Goal: Entertainment & Leisure: Consume media (video, audio)

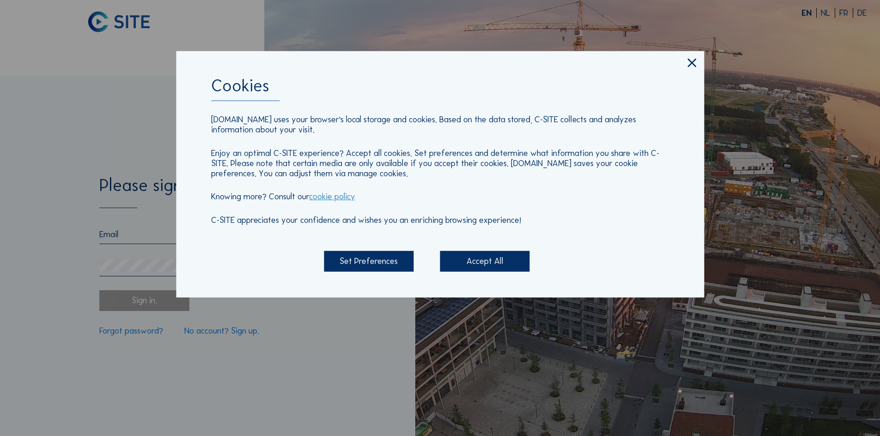
type input "[EMAIL_ADDRESS][DOMAIN_NAME]"
click at [503, 269] on div "Accept All" at bounding box center [485, 261] width 90 height 20
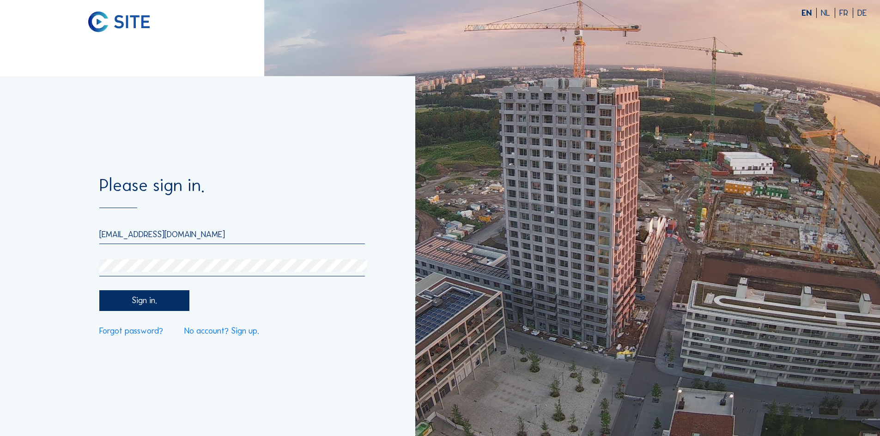
click at [169, 306] on div "Sign in." at bounding box center [144, 300] width 90 height 20
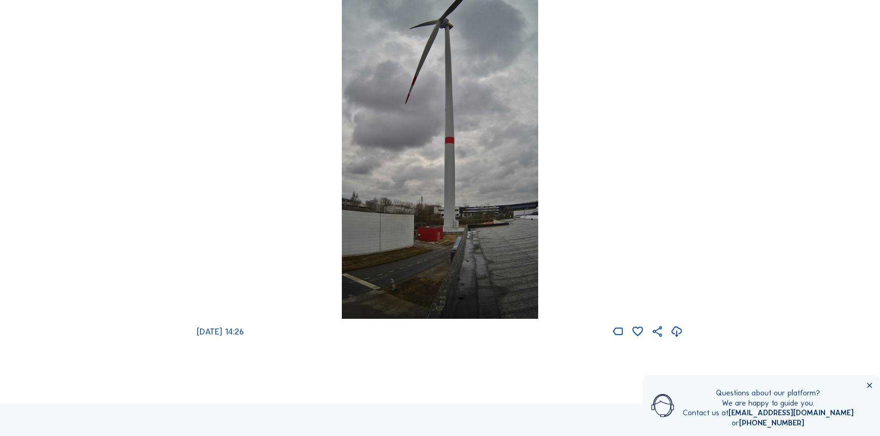
scroll to position [231, 0]
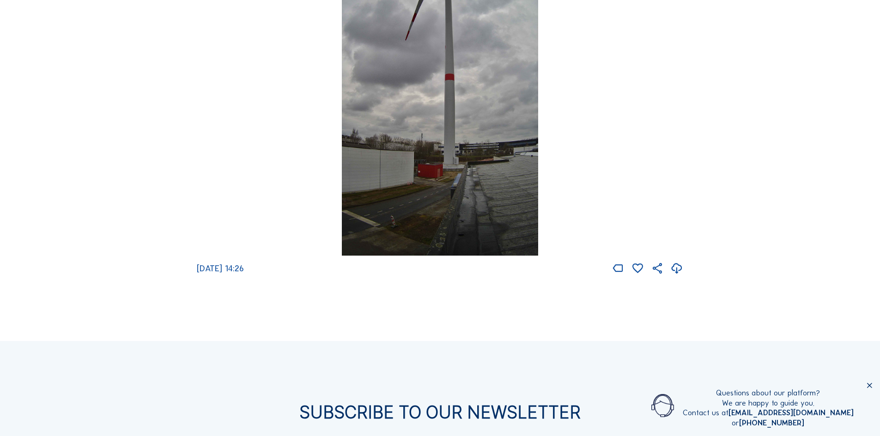
click at [867, 386] on icon at bounding box center [869, 386] width 8 height 8
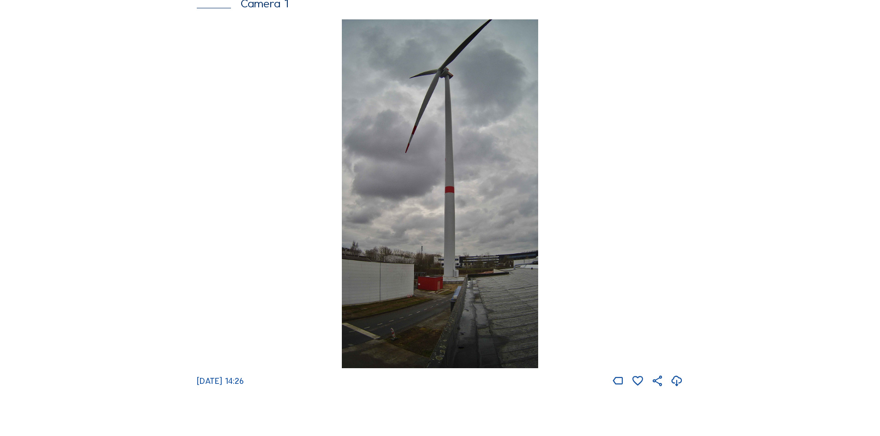
scroll to position [0, 0]
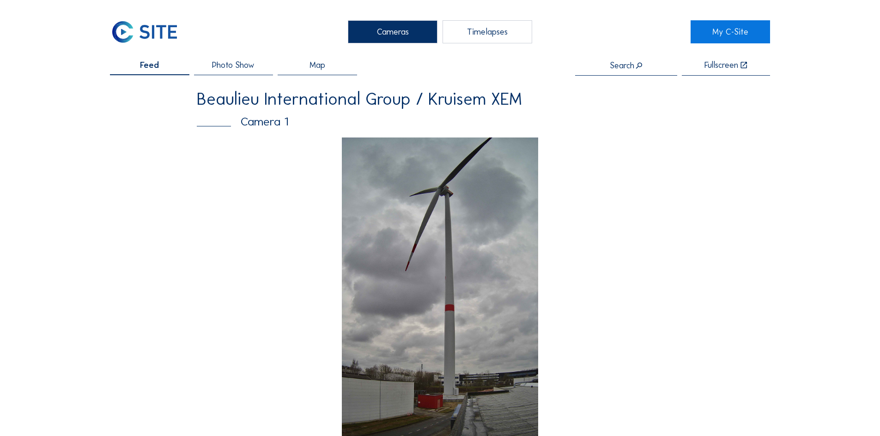
click at [217, 66] on span "Photo Show" at bounding box center [233, 65] width 42 height 8
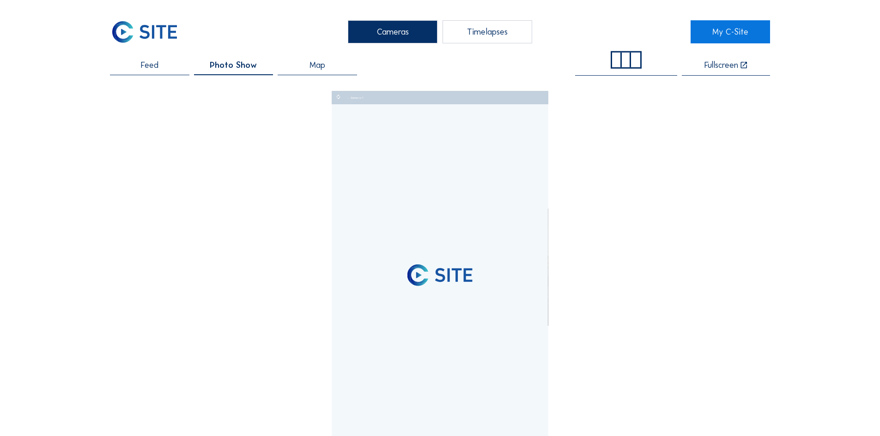
click at [499, 30] on div "Timelapses" at bounding box center [487, 31] width 90 height 23
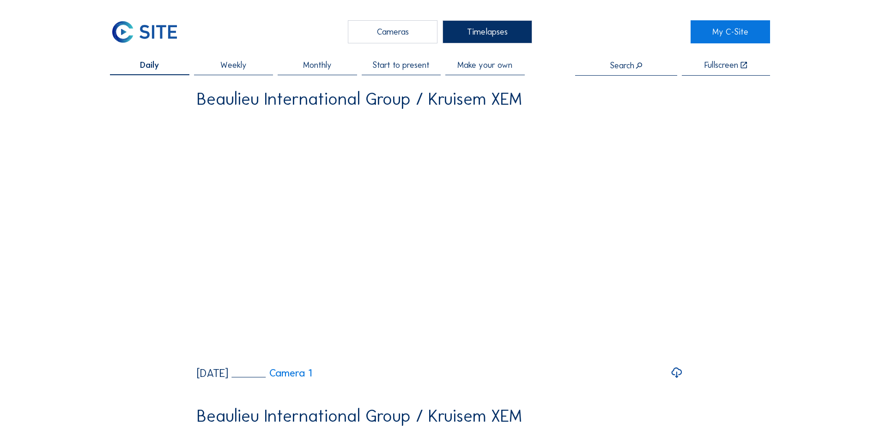
click at [404, 69] on span "Start to present" at bounding box center [400, 65] width 57 height 8
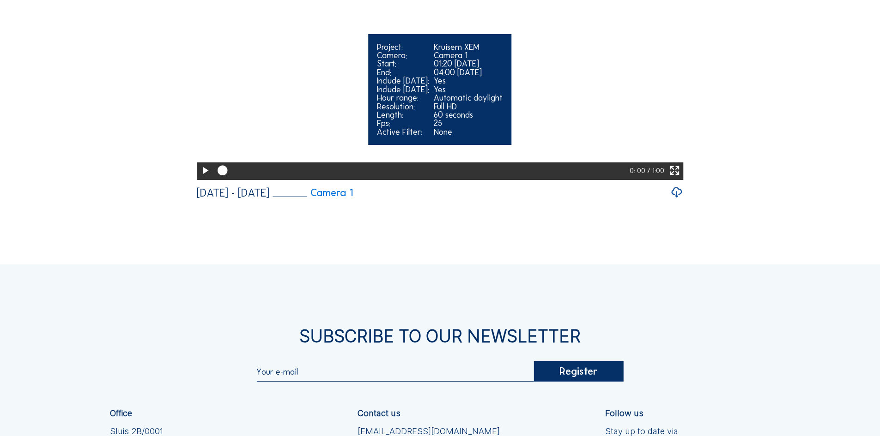
scroll to position [185, 0]
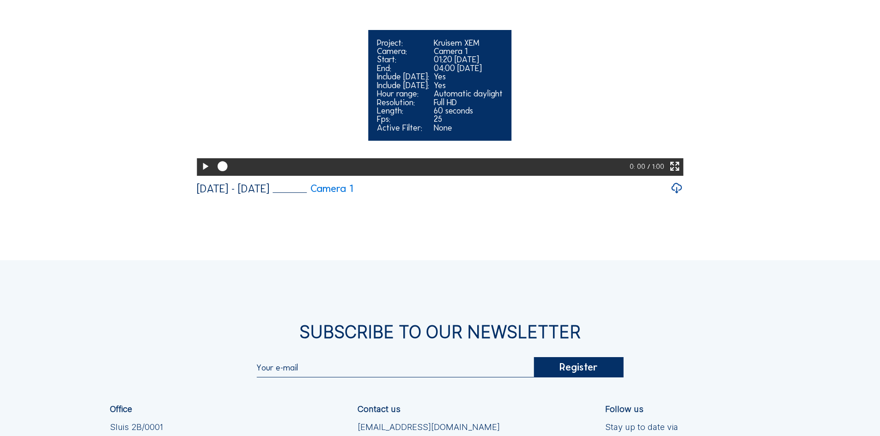
click at [200, 174] on icon at bounding box center [205, 166] width 12 height 15
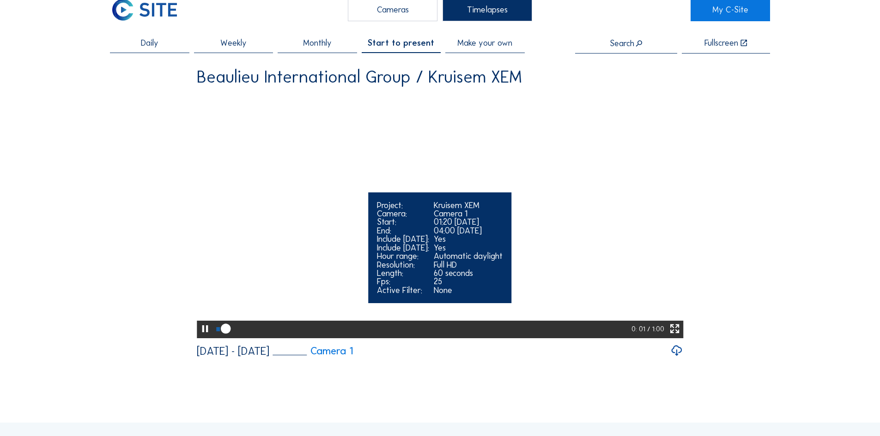
scroll to position [0, 0]
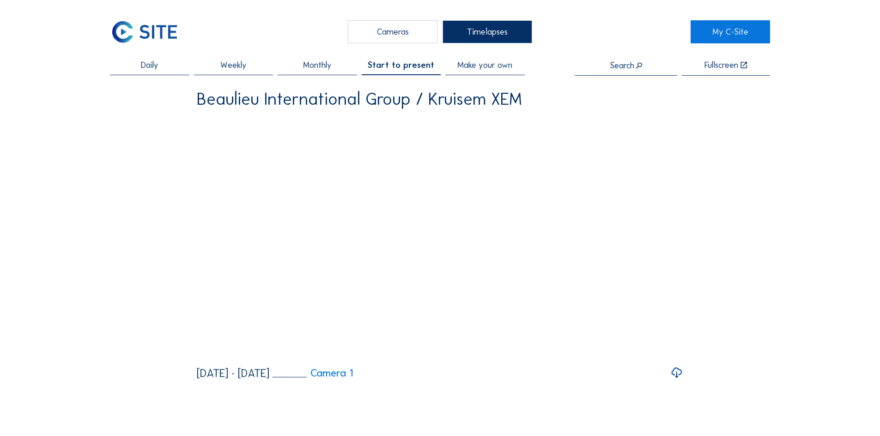
click at [748, 234] on div "Daily Weekly Monthly Start to present Make your own Search Fullscreen [PERSON_N…" at bounding box center [440, 220] width 660 height 319
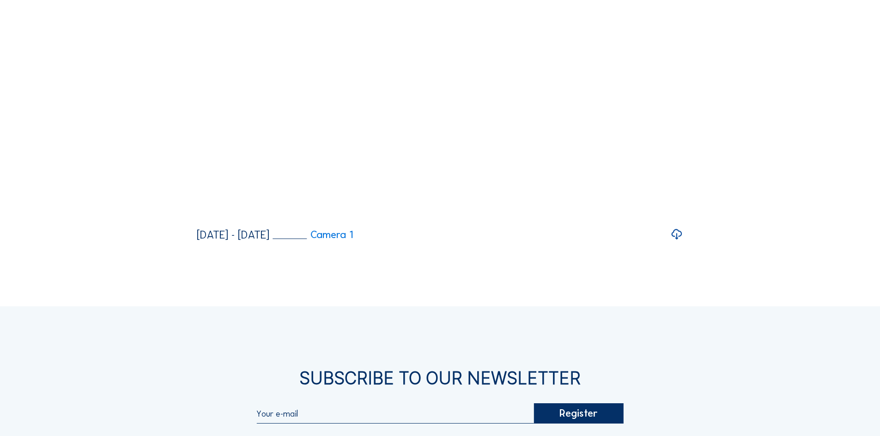
scroll to position [92, 0]
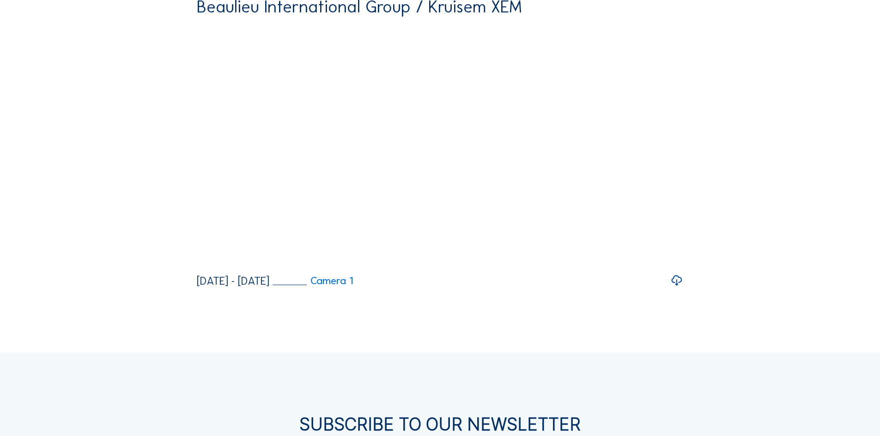
click at [680, 289] on icon at bounding box center [676, 280] width 13 height 15
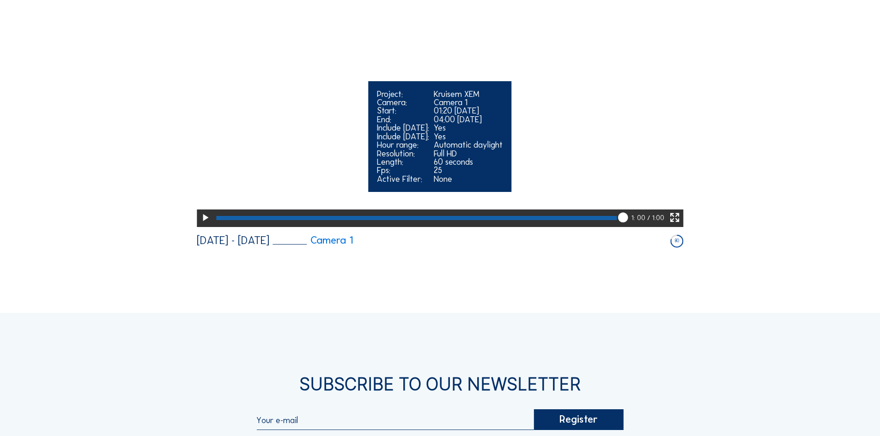
scroll to position [0, 0]
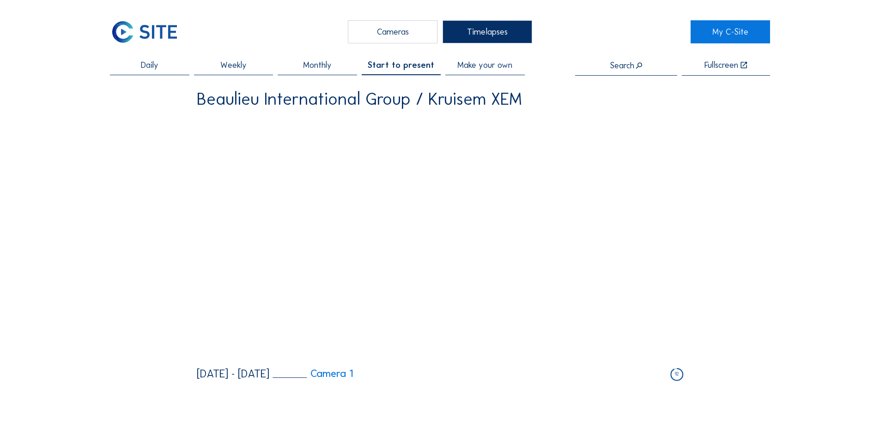
click at [318, 68] on span "Monthly" at bounding box center [317, 65] width 29 height 8
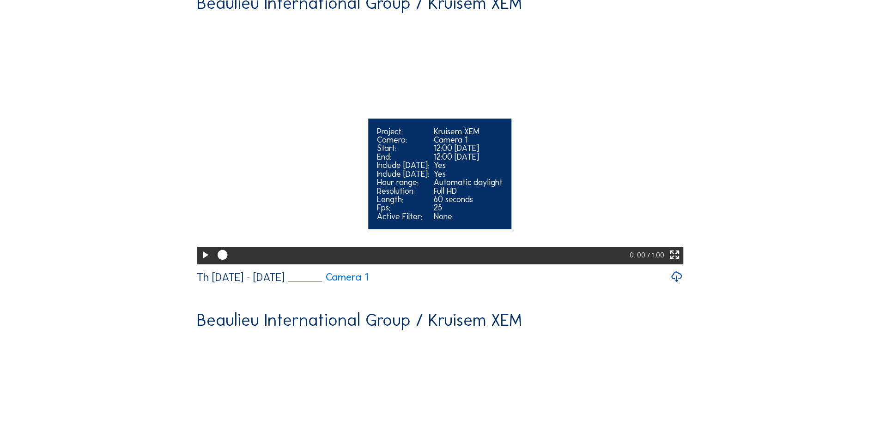
scroll to position [92, 0]
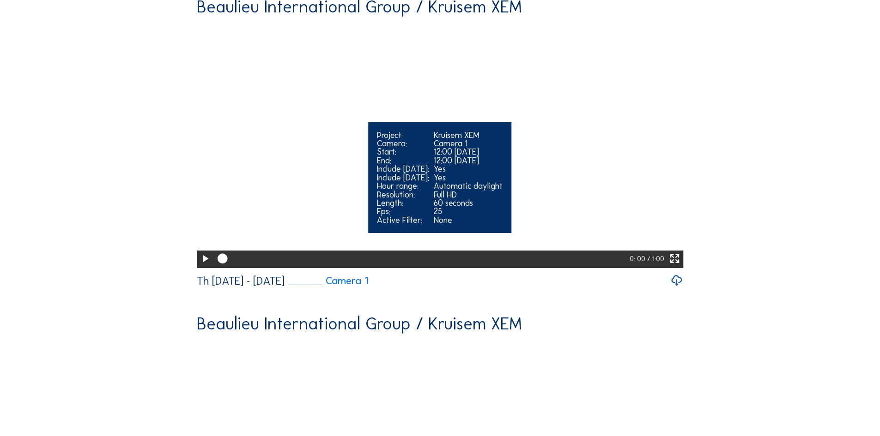
drag, startPoint x: 201, startPoint y: 362, endPoint x: 197, endPoint y: 359, distance: 5.2
click at [201, 266] on icon at bounding box center [205, 259] width 12 height 15
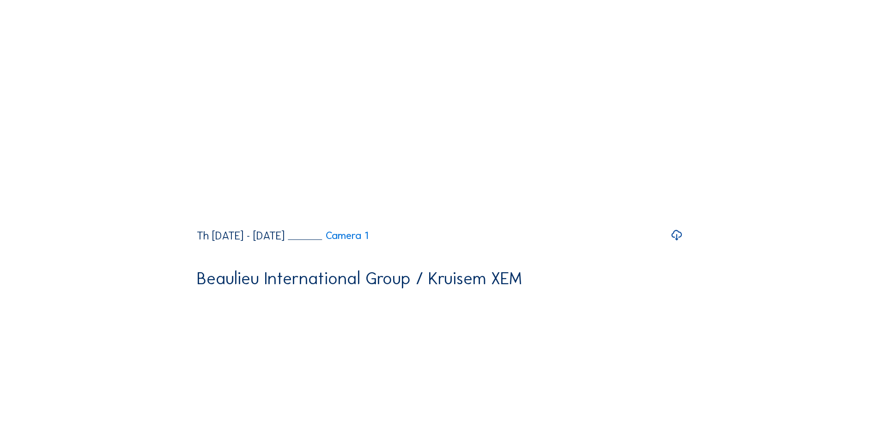
scroll to position [139, 0]
click at [682, 242] on icon at bounding box center [676, 234] width 13 height 15
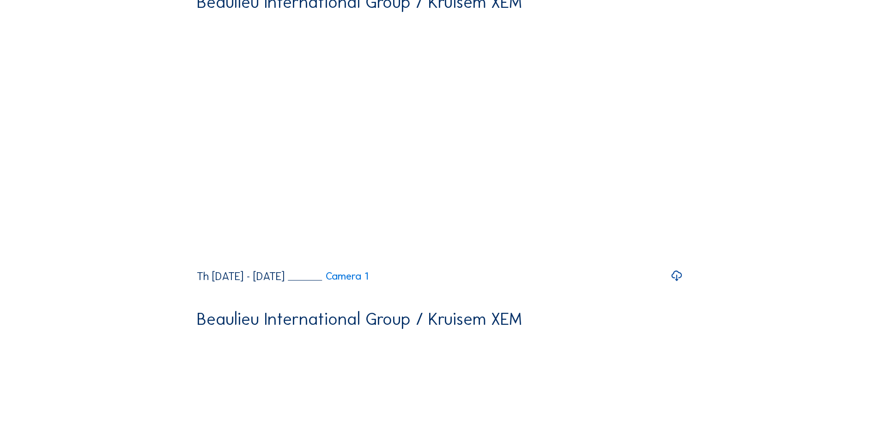
scroll to position [554, 0]
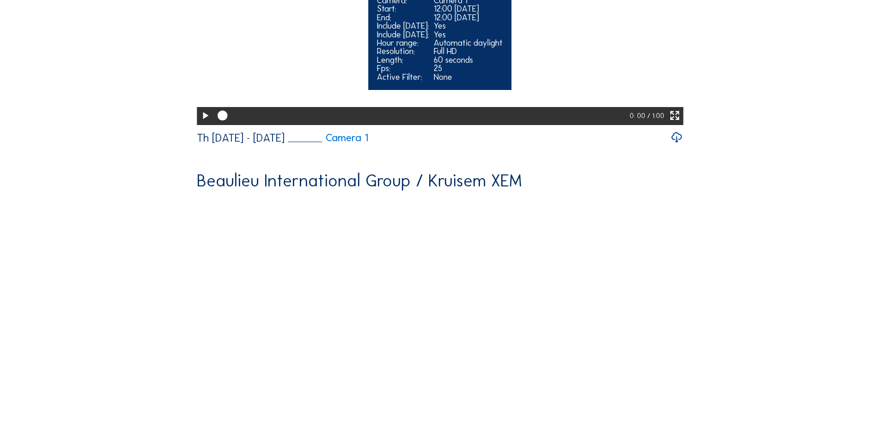
click at [205, 123] on icon at bounding box center [205, 115] width 12 height 15
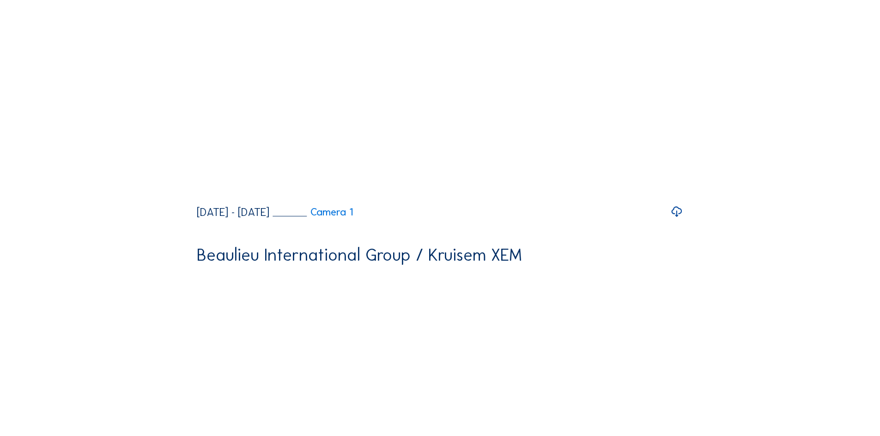
scroll to position [922, 0]
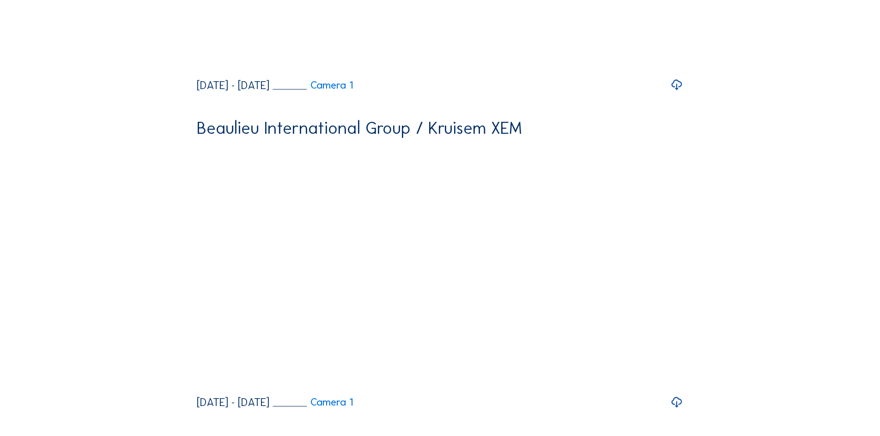
click at [679, 93] on icon at bounding box center [676, 85] width 13 height 15
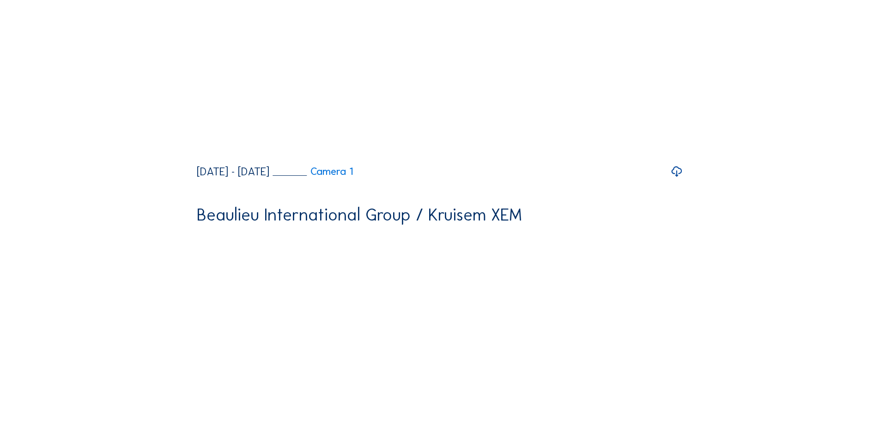
scroll to position [1384, 0]
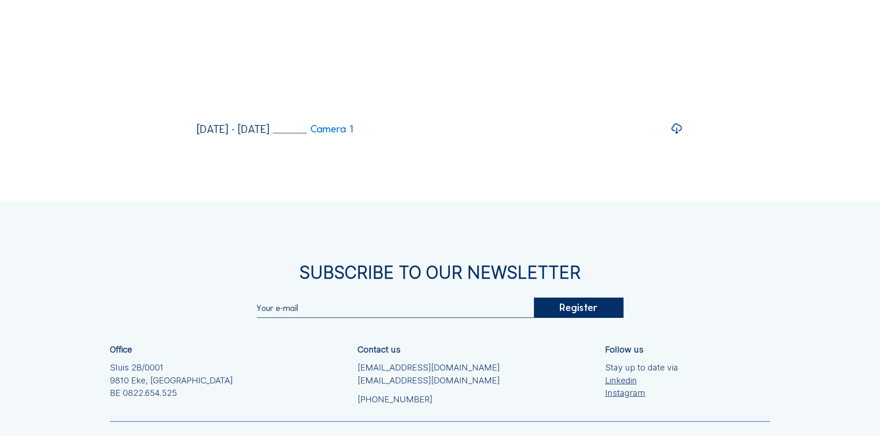
scroll to position [1892, 0]
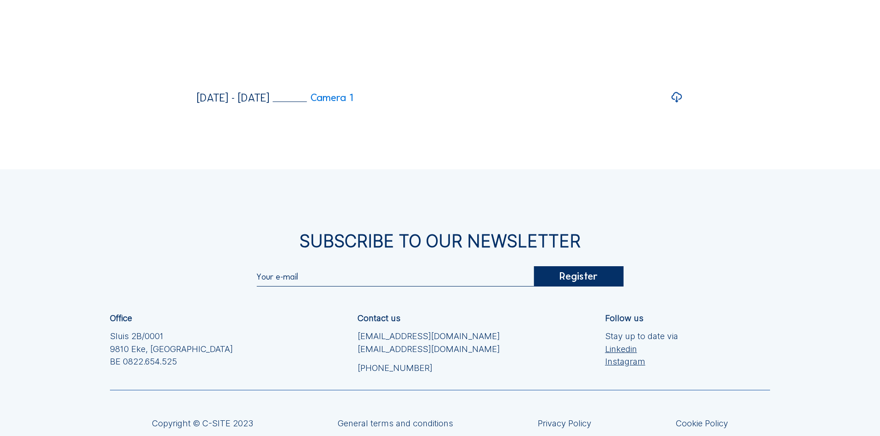
scroll to position [1800, 0]
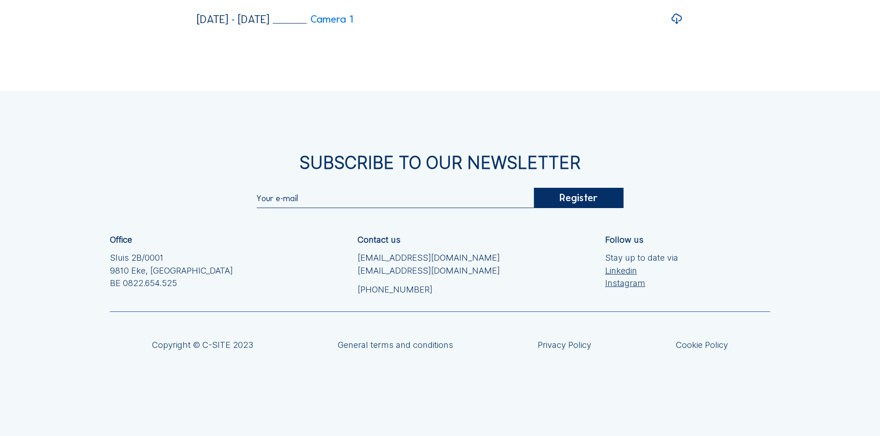
scroll to position [2348, 0]
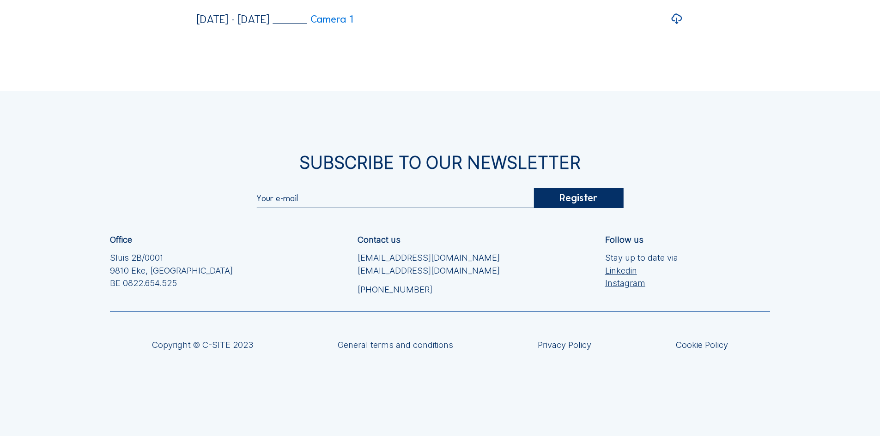
scroll to position [2209, 0]
click at [681, 27] on icon at bounding box center [676, 19] width 13 height 15
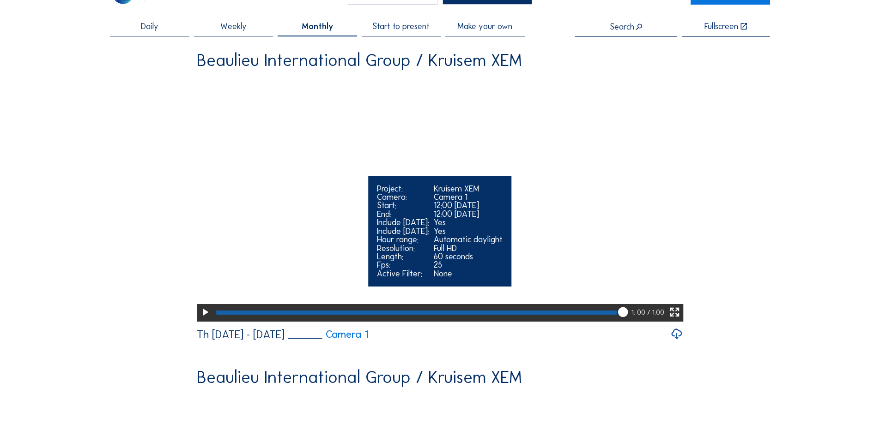
scroll to position [0, 0]
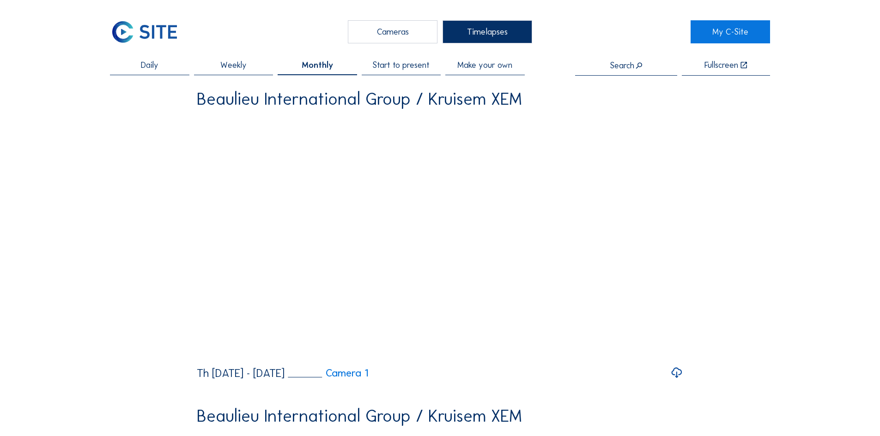
click at [235, 66] on span "Weekly" at bounding box center [233, 65] width 26 height 8
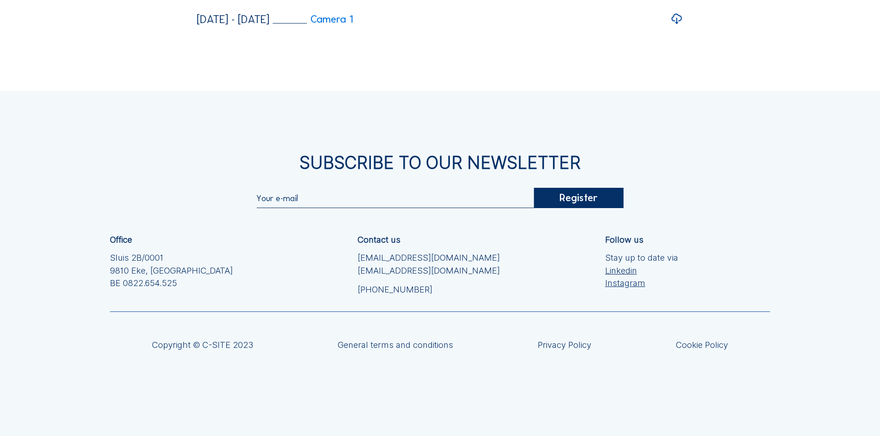
scroll to position [1840, 0]
